Goal: Information Seeking & Learning: Learn about a topic

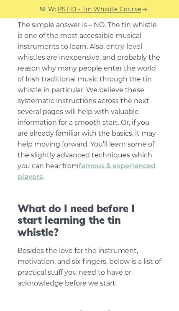
scroll to position [239, 0]
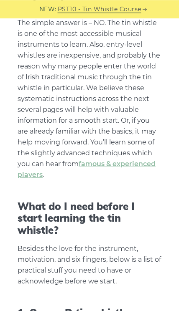
click at [136, 165] on link "famous & experienced players" at bounding box center [87, 169] width 138 height 19
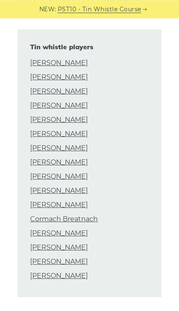
scroll to position [418, 0]
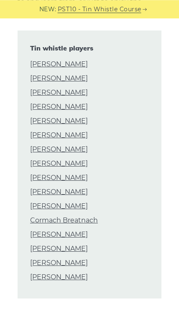
click at [70, 94] on link "Joanie Madden" at bounding box center [59, 92] width 58 height 11
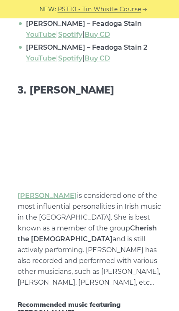
scroll to position [1479, 0]
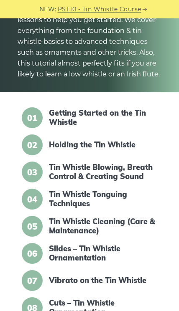
scroll to position [102, 0]
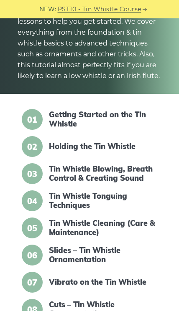
click at [88, 114] on link "Getting Started on the Tin Whistle" at bounding box center [102, 119] width 106 height 18
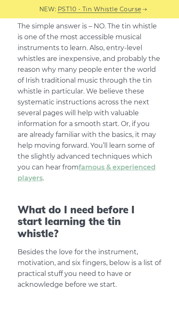
scroll to position [236, 0]
click at [139, 169] on link "famous & experienced players" at bounding box center [87, 172] width 138 height 19
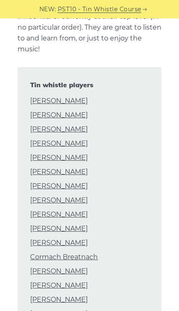
scroll to position [384, 0]
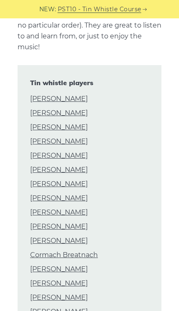
click at [70, 112] on link "Mary Bergin" at bounding box center [59, 113] width 58 height 11
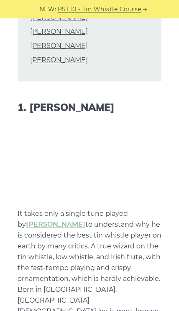
scroll to position [637, 0]
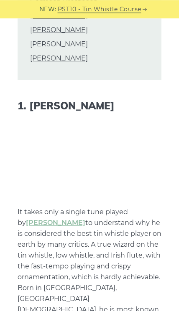
click at [111, 253] on p "It takes only a single tune played by Brian Finnegan to understand why he is co…" at bounding box center [90, 294] width 144 height 174
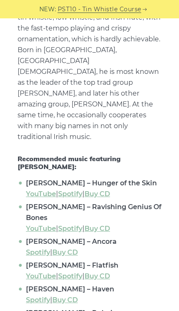
scroll to position [876, 0]
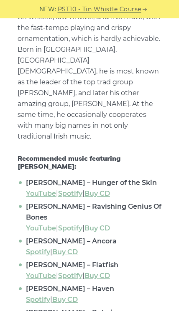
click at [44, 190] on link "YouTube" at bounding box center [41, 194] width 30 height 8
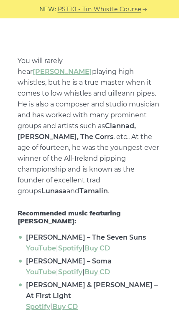
scroll to position [5539, 0]
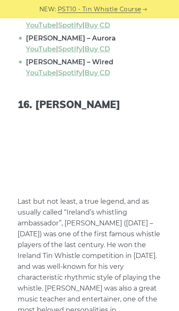
scroll to position [6090, 0]
